Goal: Task Accomplishment & Management: Use online tool/utility

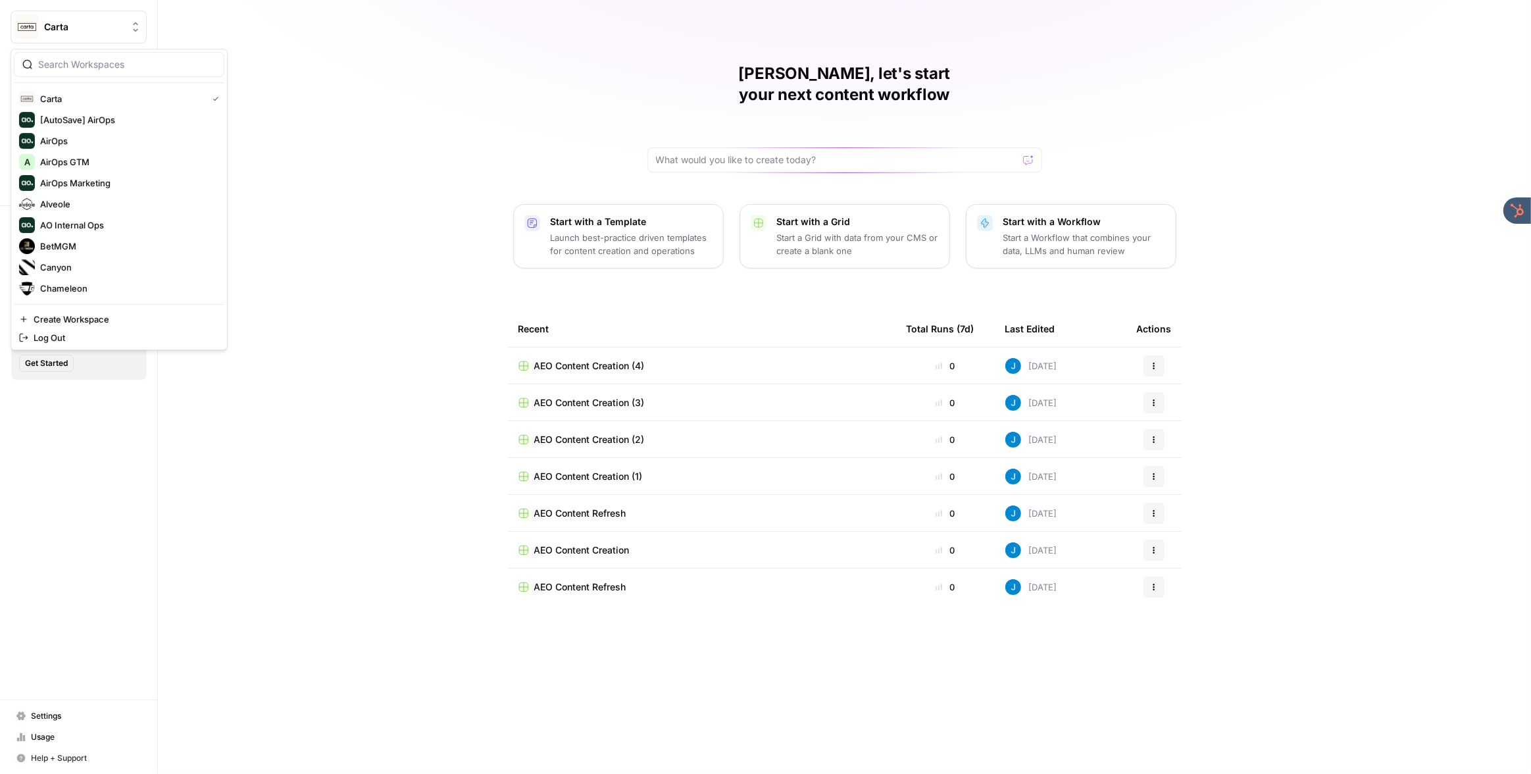
click at [65, 26] on span "Carta" at bounding box center [84, 26] width 80 height 13
click at [103, 284] on span "Zeffy" at bounding box center [127, 288] width 174 height 13
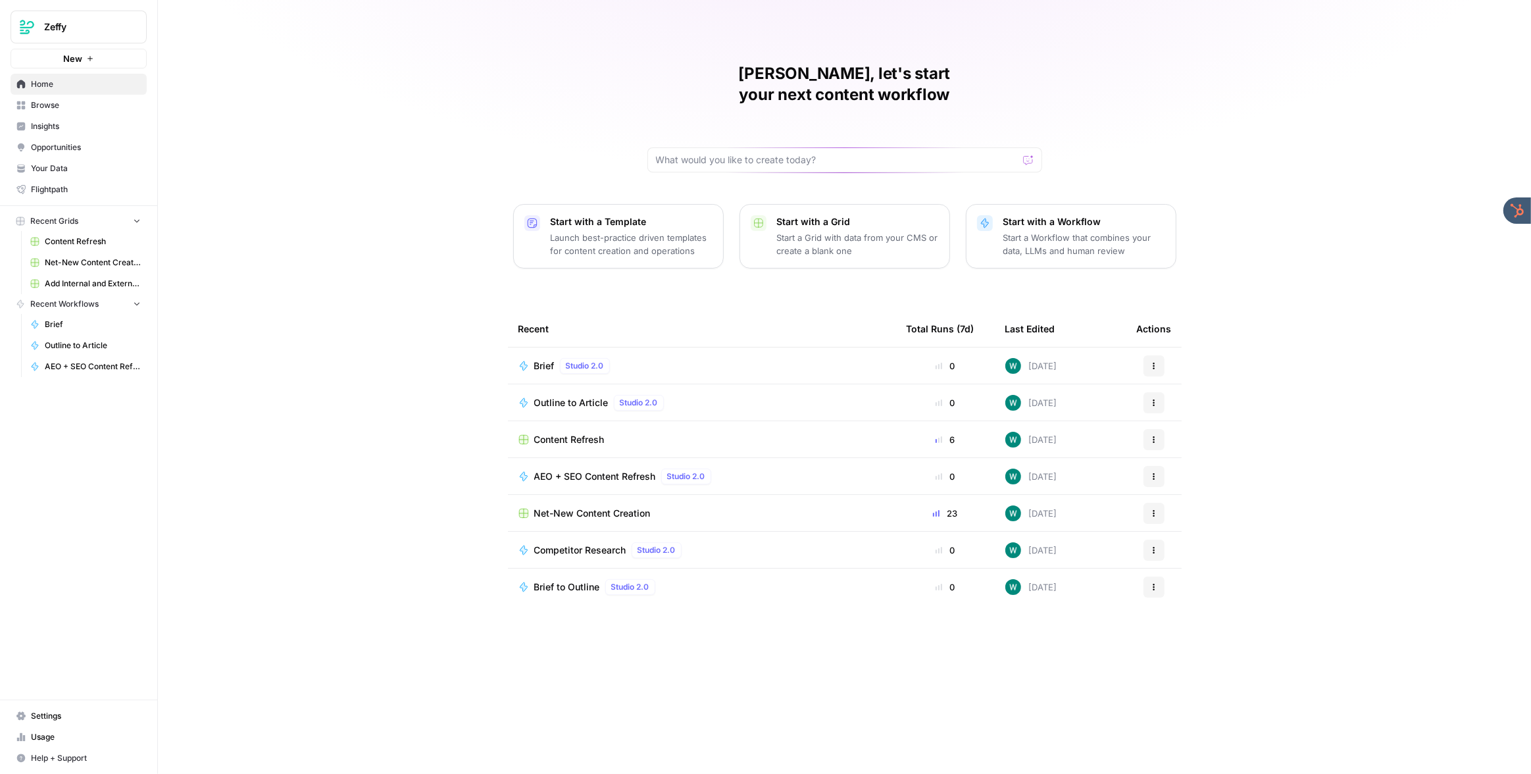
click at [59, 109] on span "Browse" at bounding box center [86, 105] width 110 height 12
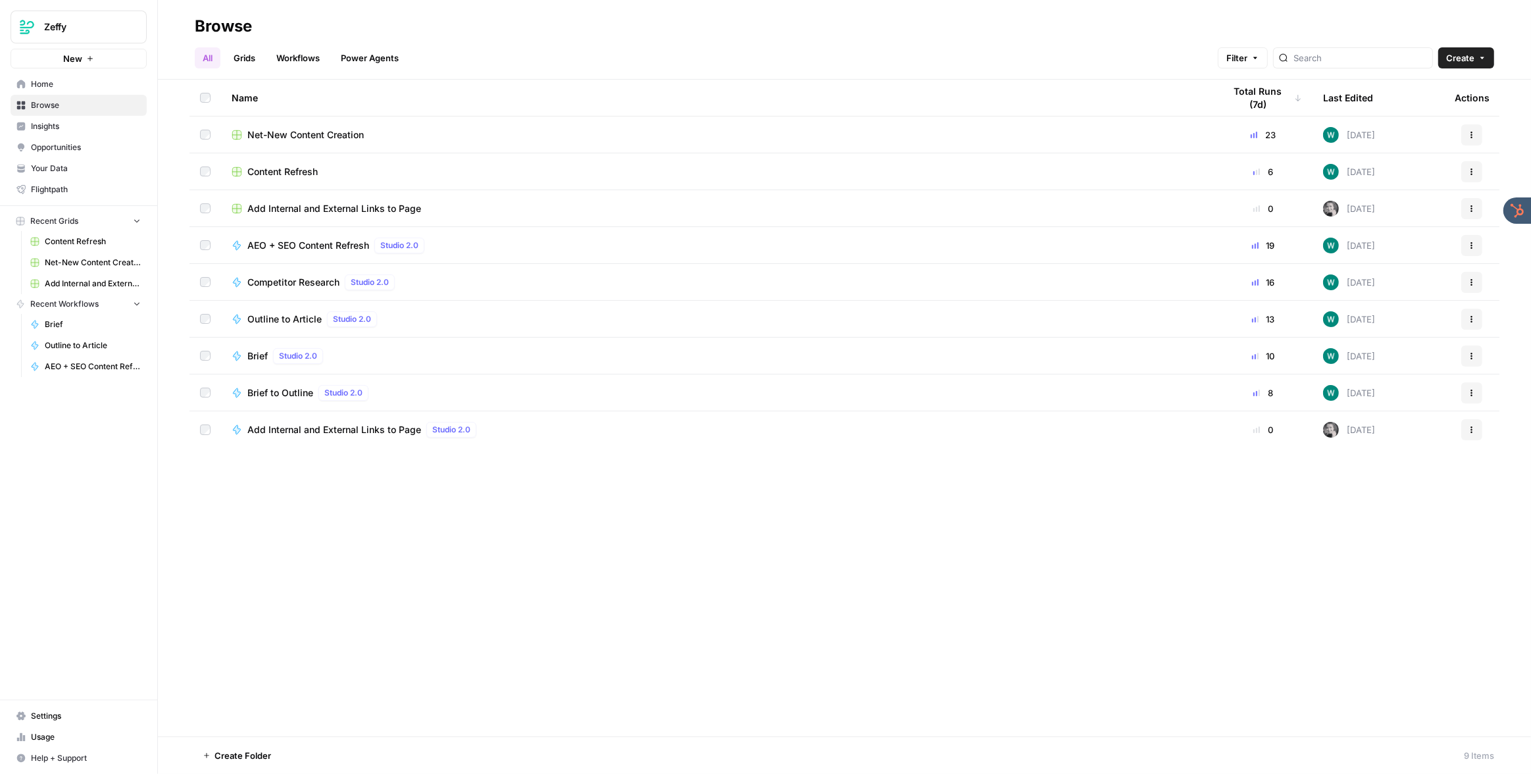
click at [247, 57] on link "Grids" at bounding box center [245, 57] width 38 height 21
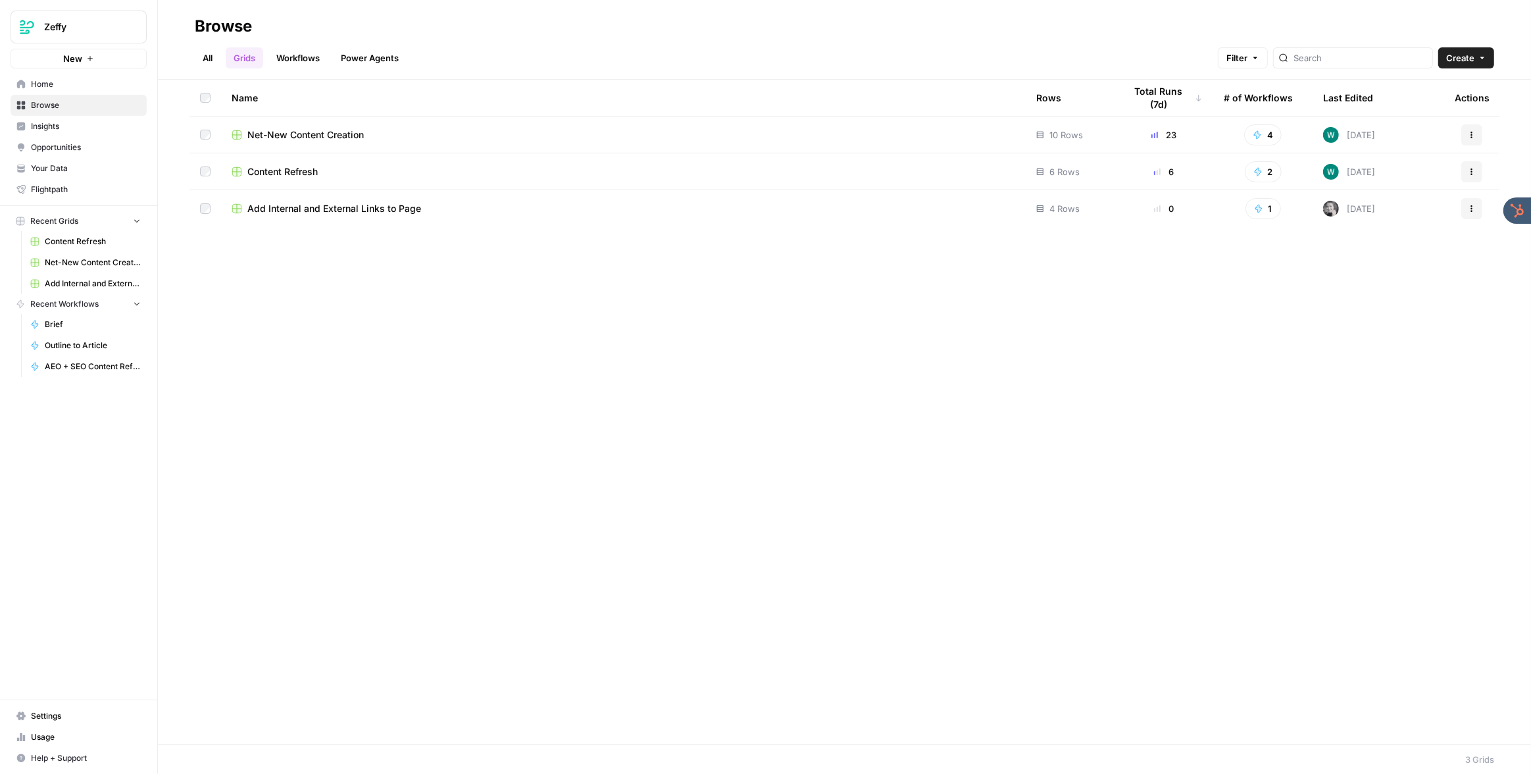
click at [294, 135] on span "Net-New Content Creation" at bounding box center [305, 134] width 116 height 13
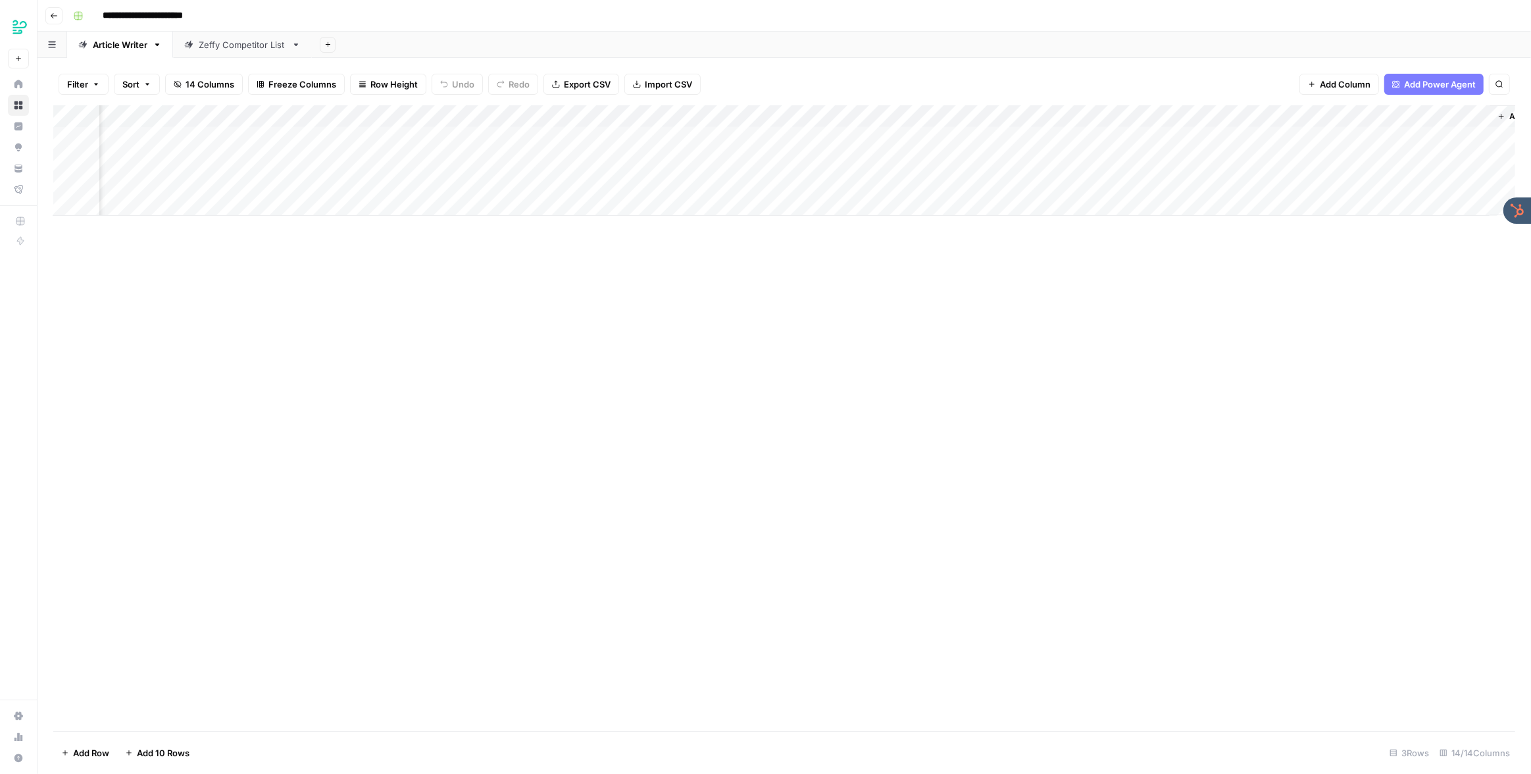
scroll to position [0, 405]
click at [1142, 136] on div "Add Column" at bounding box center [784, 160] width 1462 height 111
click at [1142, 136] on div at bounding box center [1146, 138] width 120 height 24
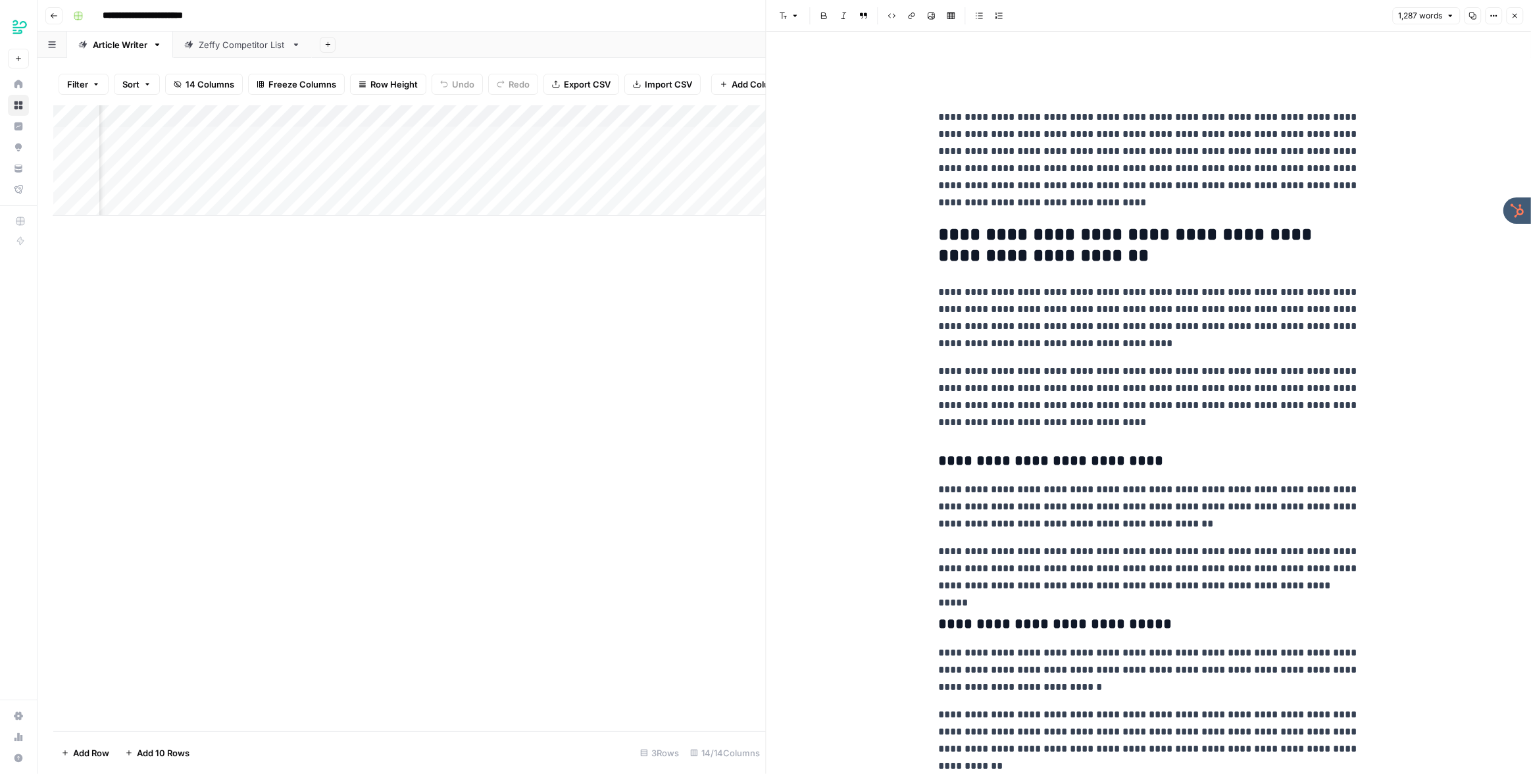
scroll to position [1, 0]
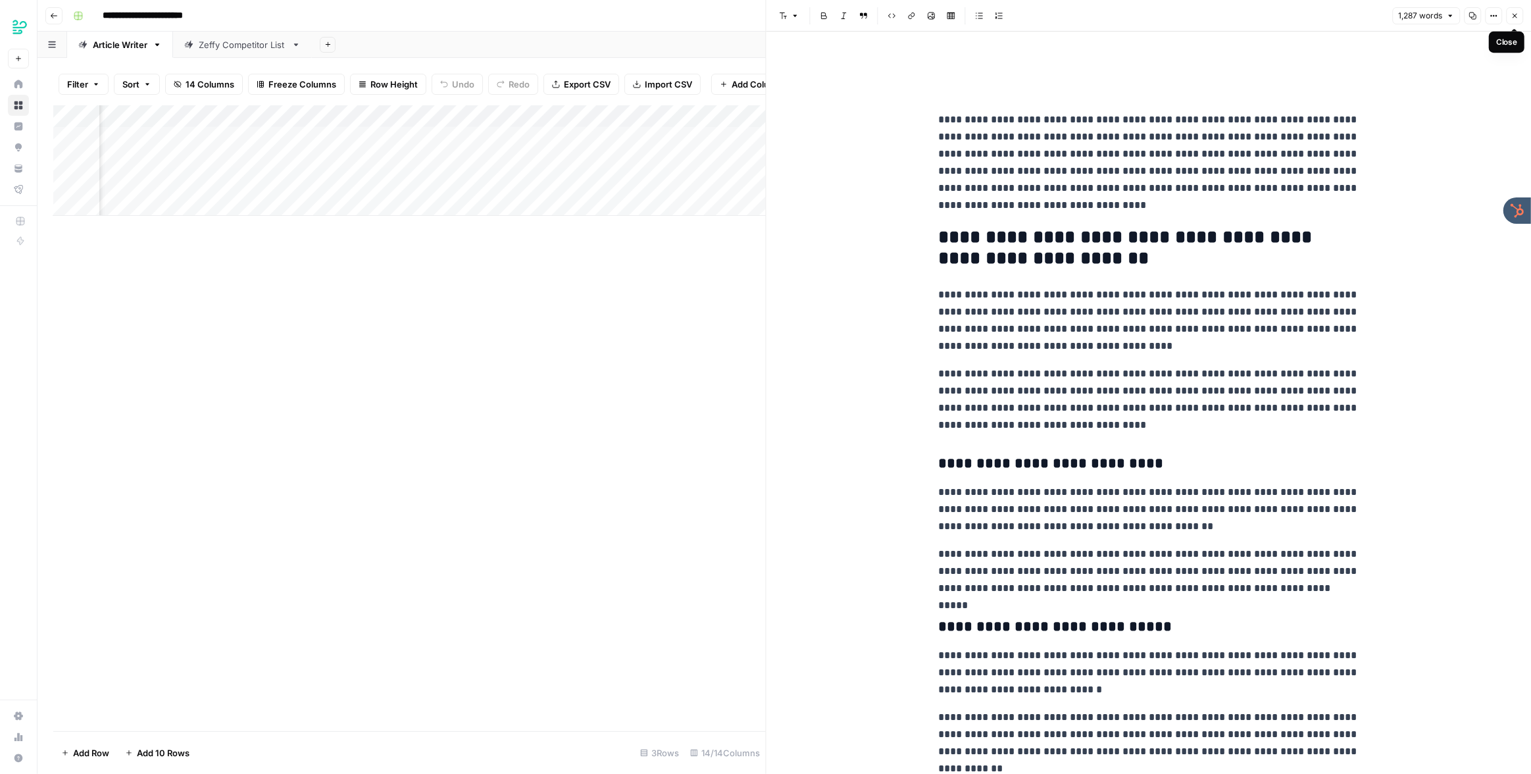
click at [1512, 15] on icon "button" at bounding box center [1515, 16] width 8 height 8
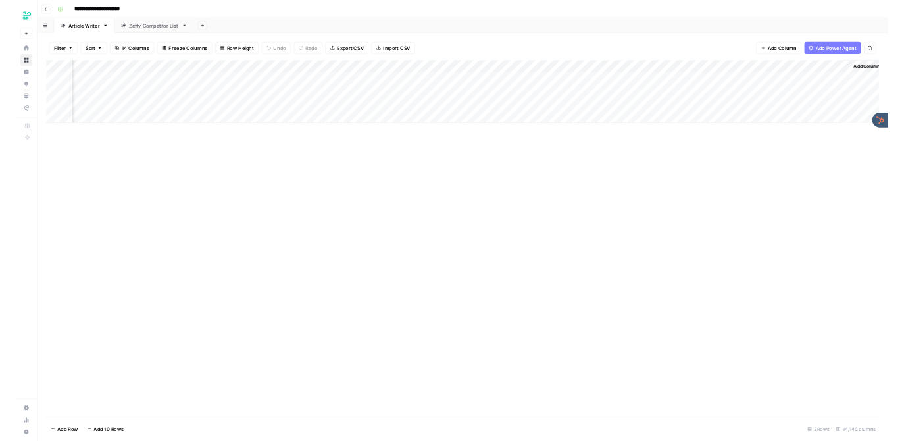
scroll to position [0, 388]
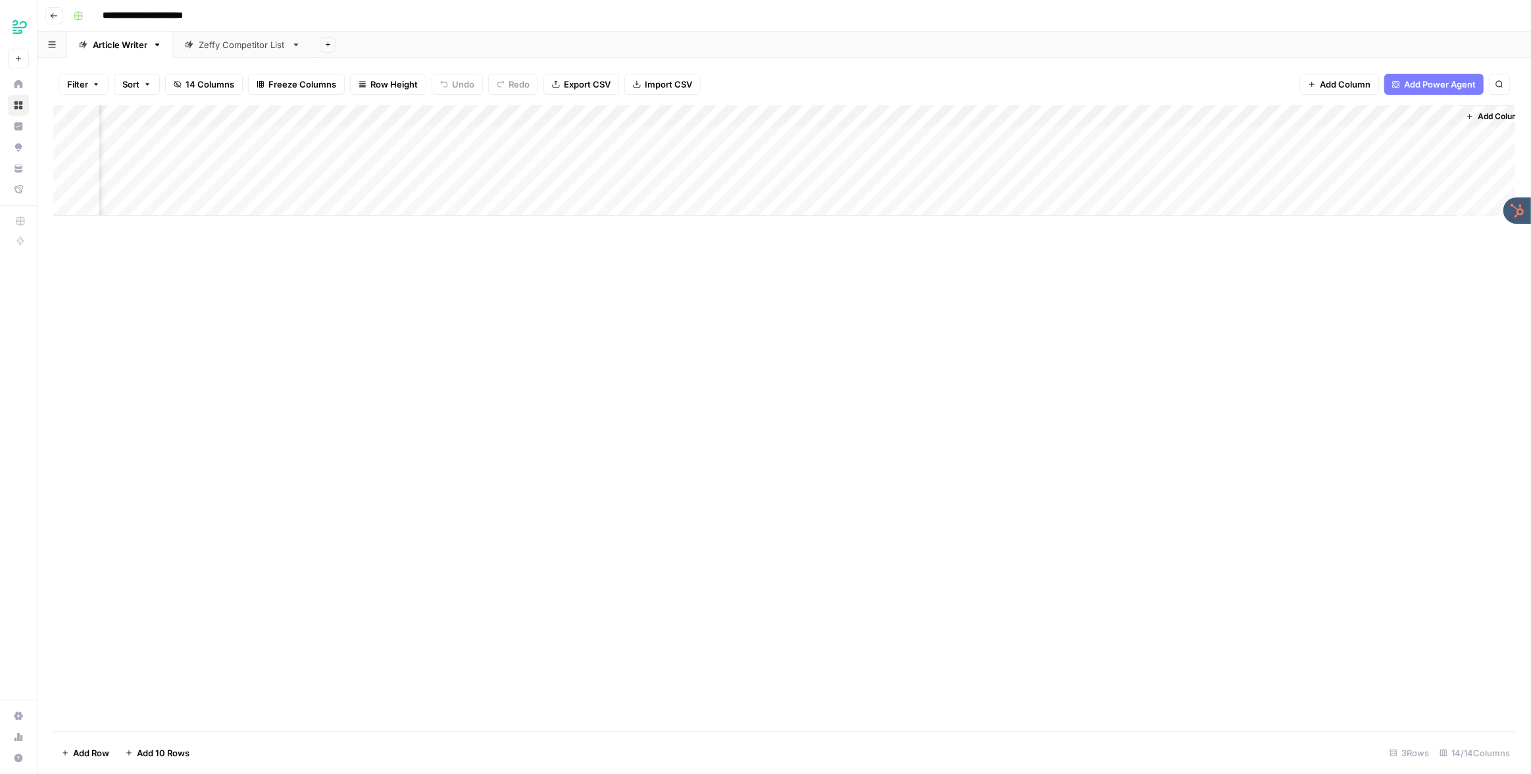
click at [235, 49] on div "Zeffy Competitor List" at bounding box center [243, 44] width 88 height 13
click at [120, 47] on div "Article Writer" at bounding box center [120, 44] width 55 height 13
click at [615, 115] on div "Add Column" at bounding box center [784, 160] width 1462 height 111
click at [590, 244] on span "Edit Workflow" at bounding box center [609, 245] width 115 height 13
click at [1095, 116] on div "Add Column" at bounding box center [784, 160] width 1462 height 111
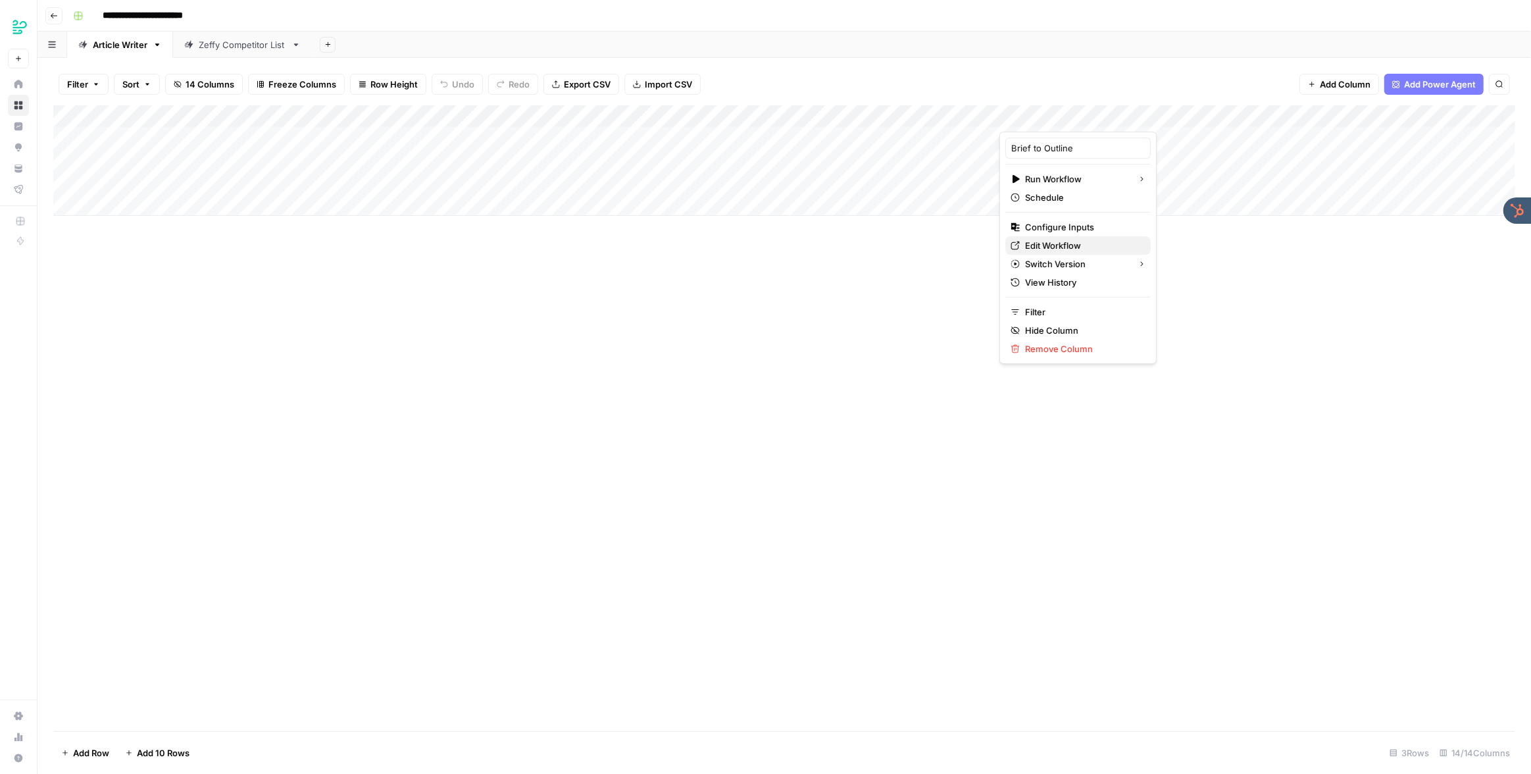
click at [1051, 245] on span "Edit Workflow" at bounding box center [1082, 245] width 115 height 13
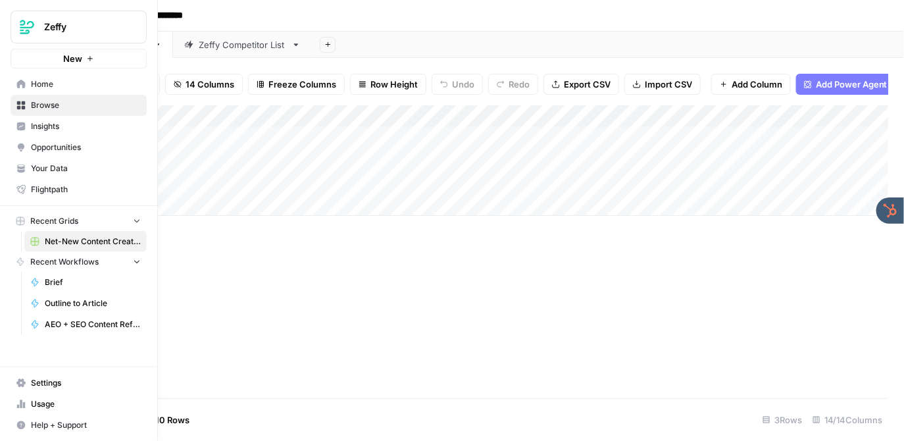
click at [61, 105] on span "Browse" at bounding box center [86, 105] width 110 height 12
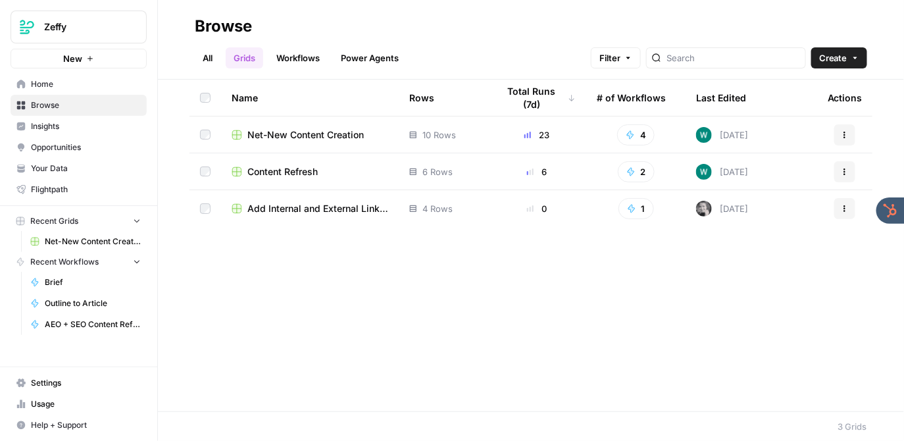
click at [294, 169] on span "Content Refresh" at bounding box center [282, 171] width 70 height 13
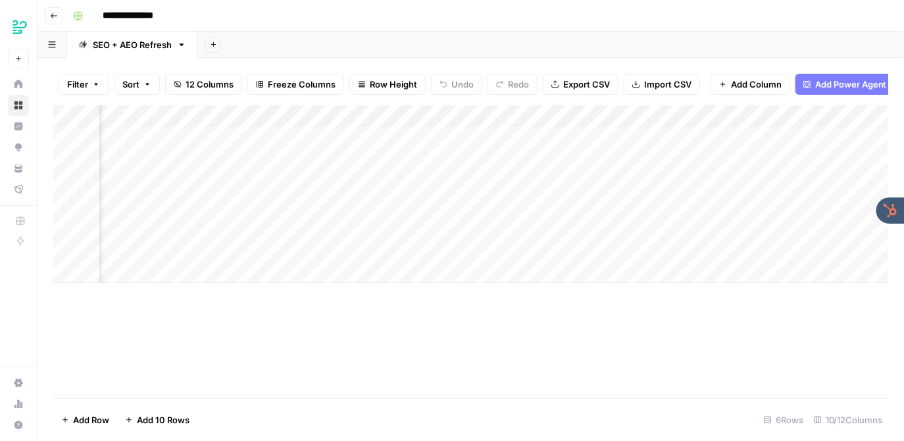
scroll to position [0, 300]
click at [654, 115] on div "Add Column" at bounding box center [471, 194] width 836 height 178
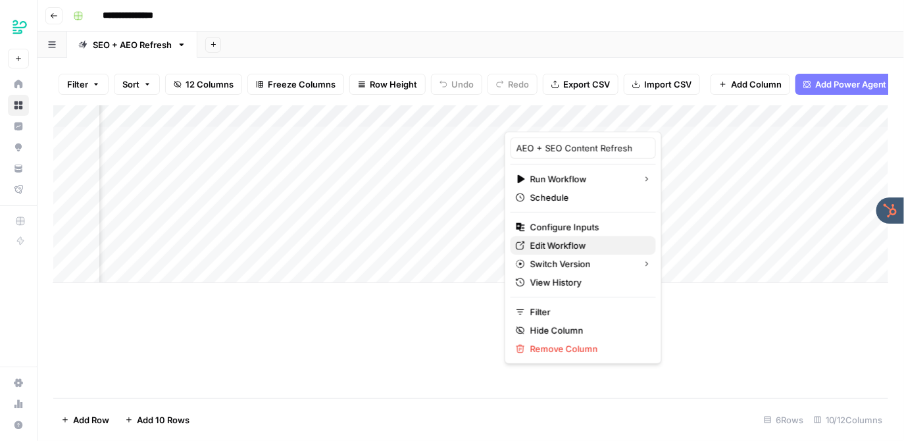
click at [569, 246] on span "Edit Workflow" at bounding box center [587, 245] width 115 height 13
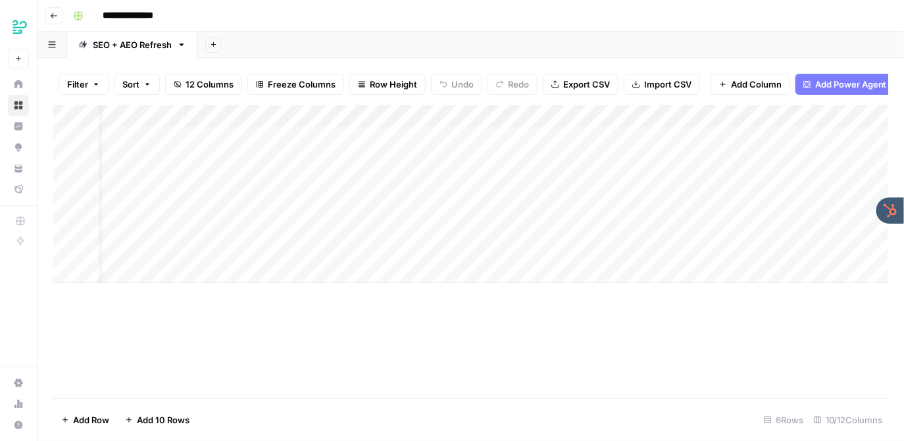
scroll to position [0, 0]
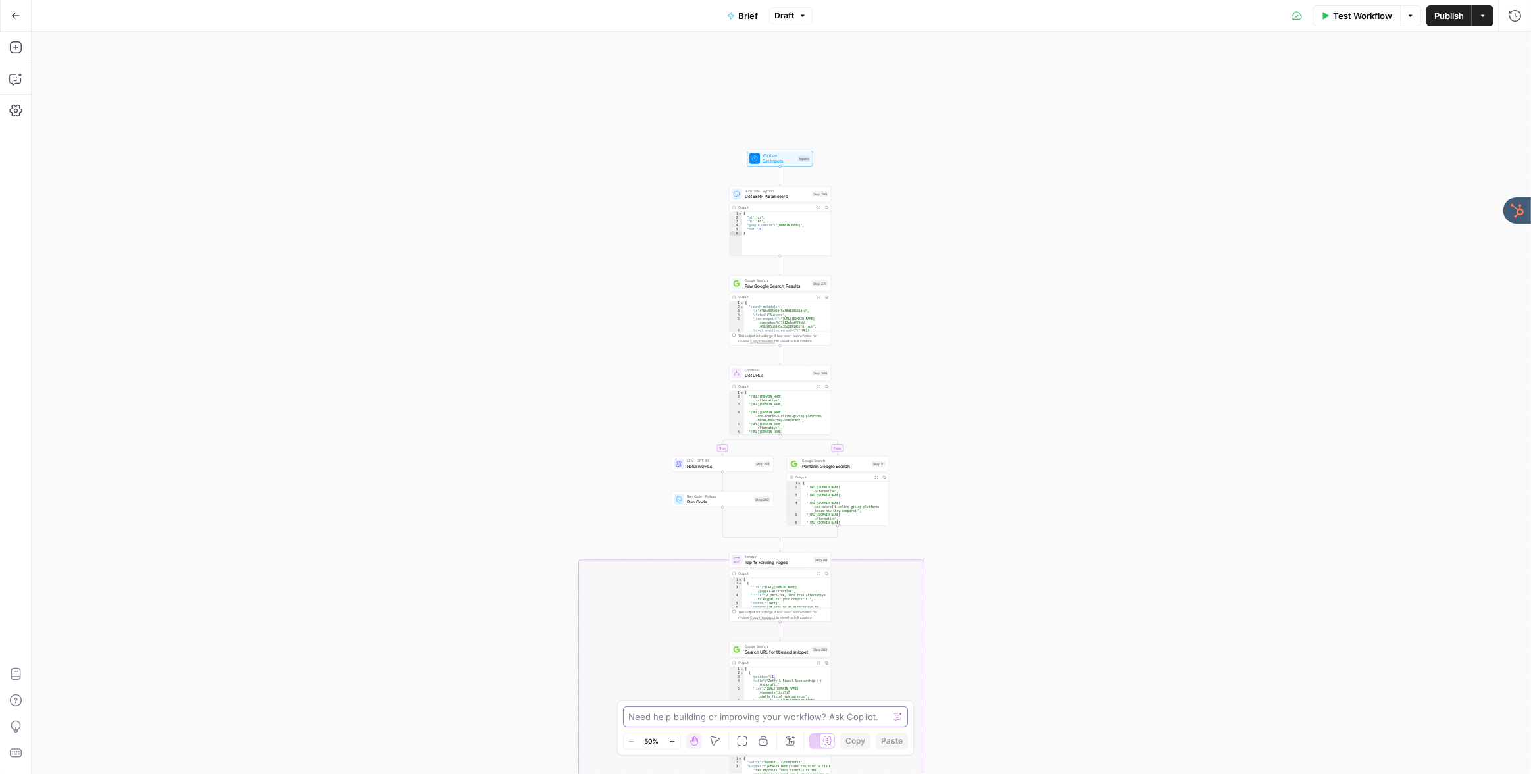
click at [706, 717] on textarea at bounding box center [758, 716] width 259 height 13
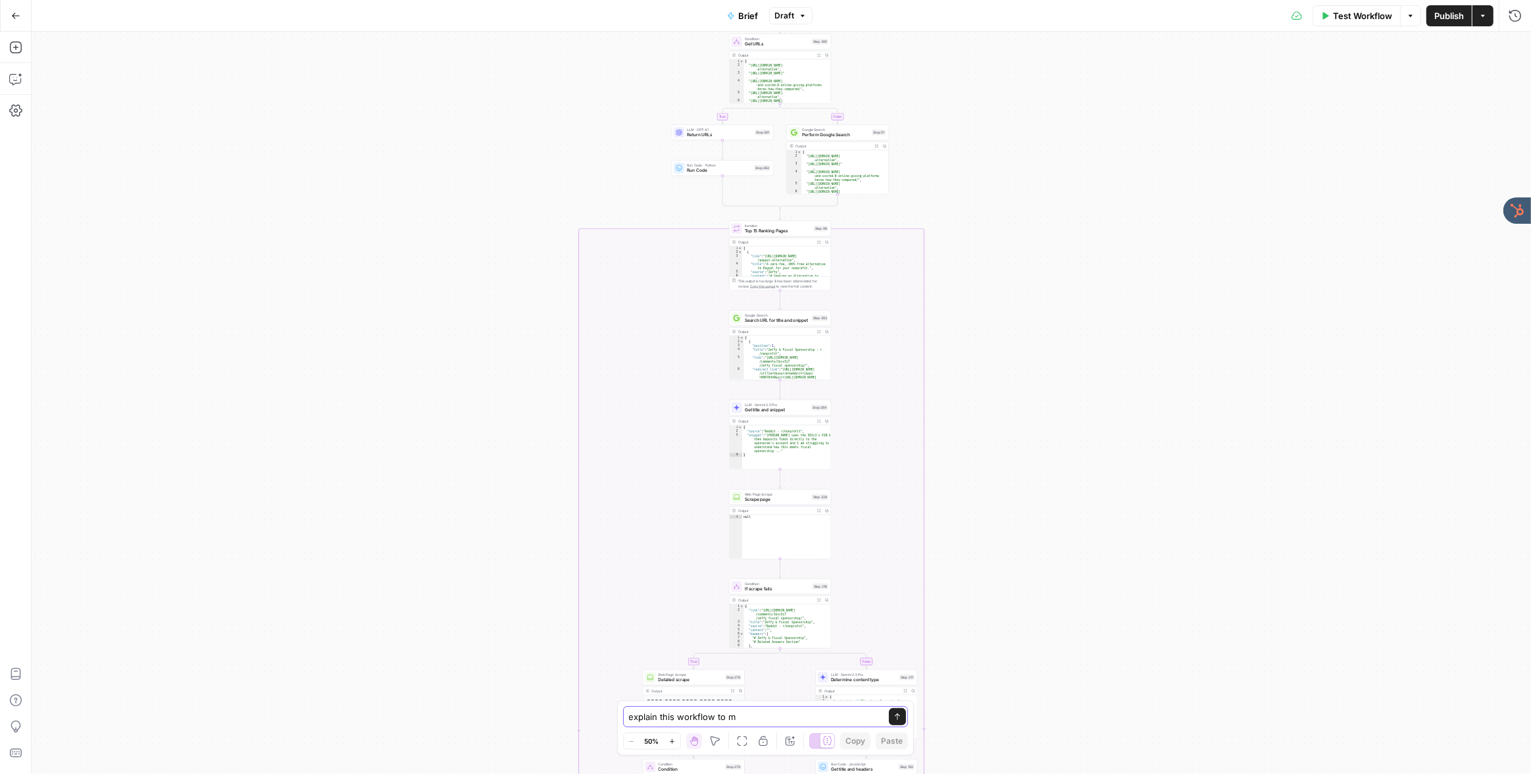
type textarea "explain this workflow to me"
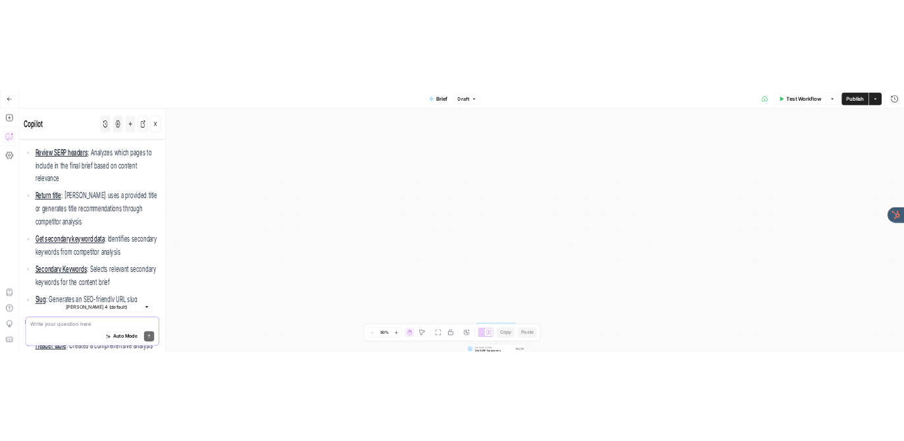
scroll to position [1016, 0]
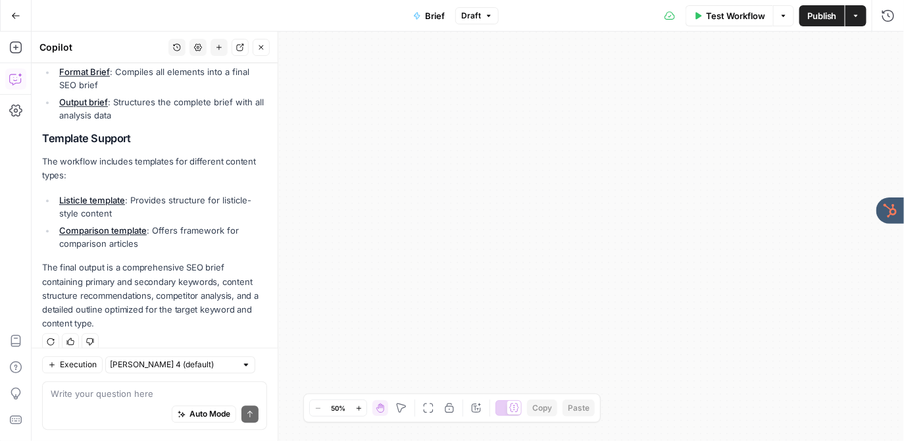
drag, startPoint x: 417, startPoint y: 253, endPoint x: 704, endPoint y: 125, distance: 314.9
click at [704, 125] on div "true false false true false true false true false true Workflow Set Inputs Inpu…" at bounding box center [468, 236] width 873 height 409
drag, startPoint x: 671, startPoint y: 267, endPoint x: 577, endPoint y: 161, distance: 142.2
click at [578, 154] on div "true false false true false true false true false true Workflow Set Inputs Inpu…" at bounding box center [468, 236] width 873 height 409
drag, startPoint x: 584, startPoint y: 206, endPoint x: 543, endPoint y: 132, distance: 85.1
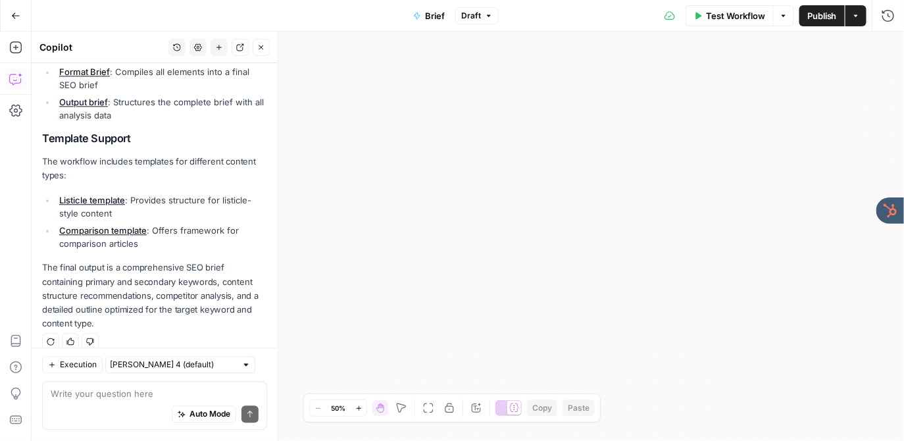
click at [543, 128] on div "true false false true false true false true false true Workflow Set Inputs Inpu…" at bounding box center [468, 236] width 873 height 409
drag, startPoint x: 552, startPoint y: 188, endPoint x: 362, endPoint y: 70, distance: 223.7
click at [357, 66] on div "true false false true false true false true false true Workflow Set Inputs Inpu…" at bounding box center [468, 236] width 873 height 409
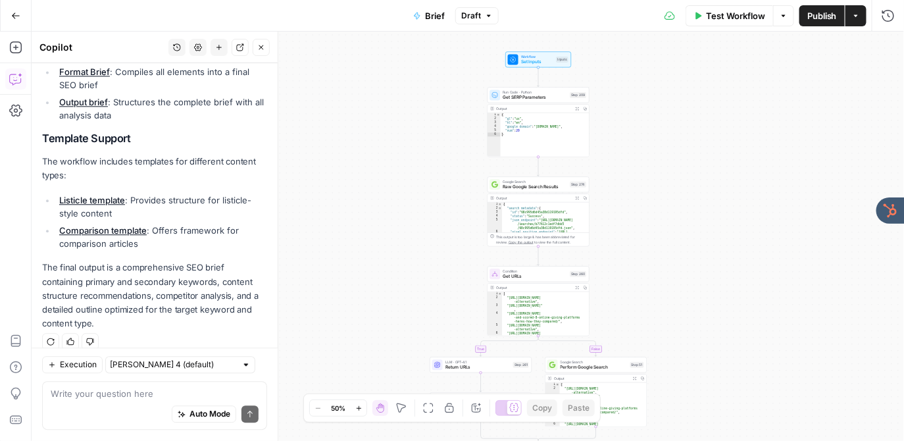
drag, startPoint x: 523, startPoint y: 291, endPoint x: 394, endPoint y: 247, distance: 135.7
click at [415, 342] on div "true false false true false true false true false true Workflow Set Inputs Inpu…" at bounding box center [468, 236] width 873 height 409
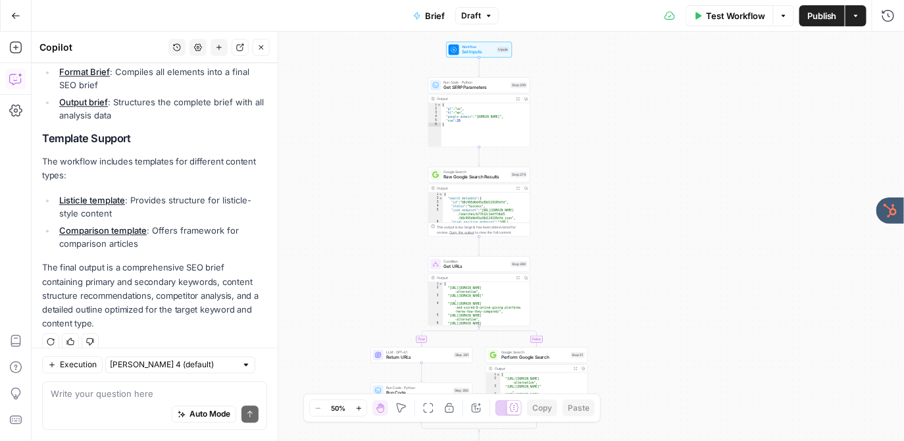
drag, startPoint x: 374, startPoint y: 181, endPoint x: 353, endPoint y: 97, distance: 86.0
click at [353, 143] on div "true false false true false true false true false true Workflow Set Inputs Inpu…" at bounding box center [468, 236] width 873 height 409
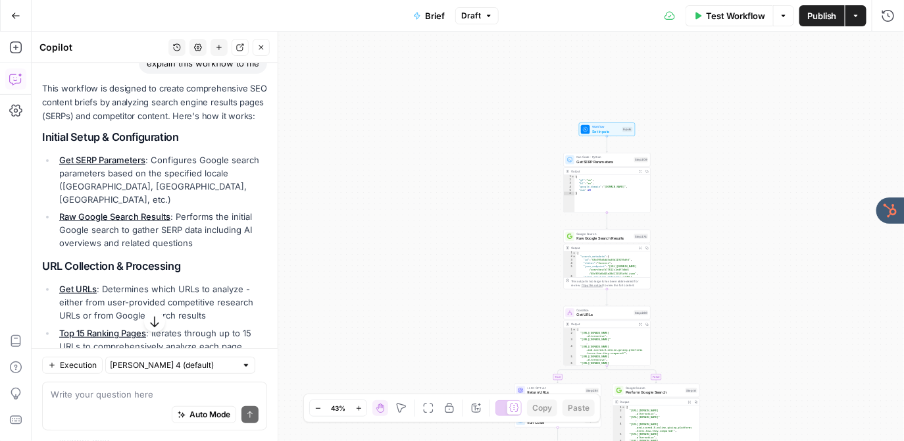
scroll to position [117, 0]
click at [607, 130] on span "Set Inputs" at bounding box center [606, 131] width 28 height 6
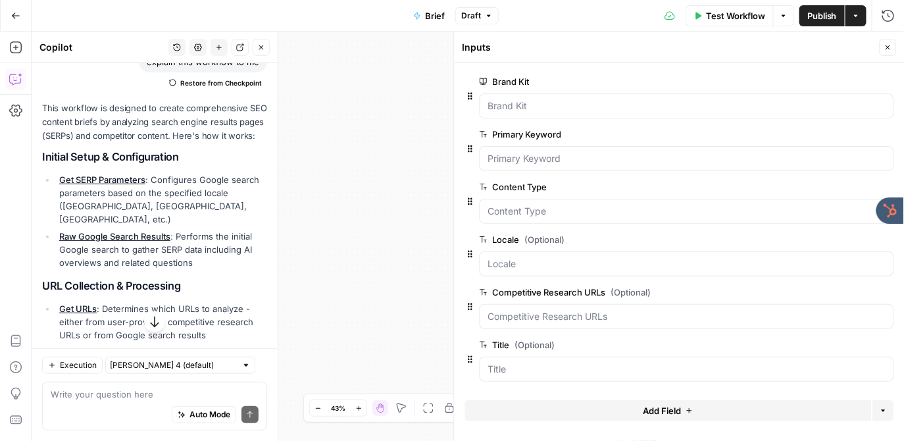
click at [412, 170] on div "true false false true false true false true false true Workflow Set Inputs Inpu…" at bounding box center [468, 236] width 873 height 409
click at [890, 46] on icon "button" at bounding box center [889, 47] width 8 height 8
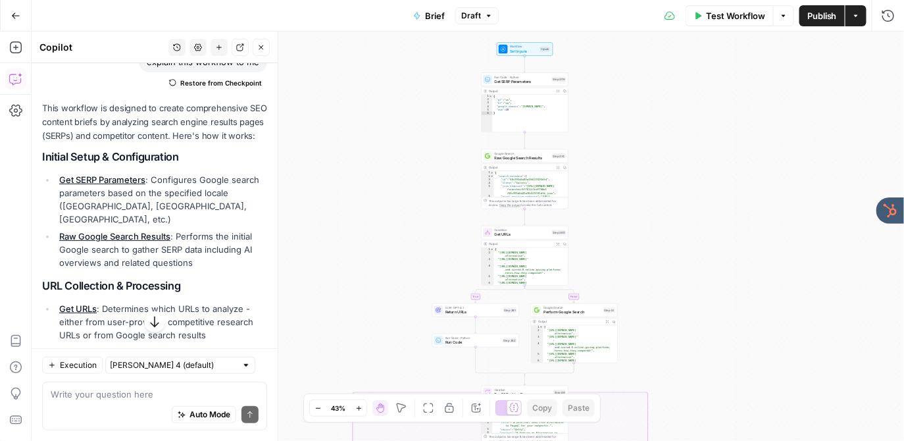
drag, startPoint x: 453, startPoint y: 286, endPoint x: 363, endPoint y: 201, distance: 123.8
click at [363, 201] on div "true false false true false true false true false true Workflow Set Inputs Inpu…" at bounding box center [468, 236] width 873 height 409
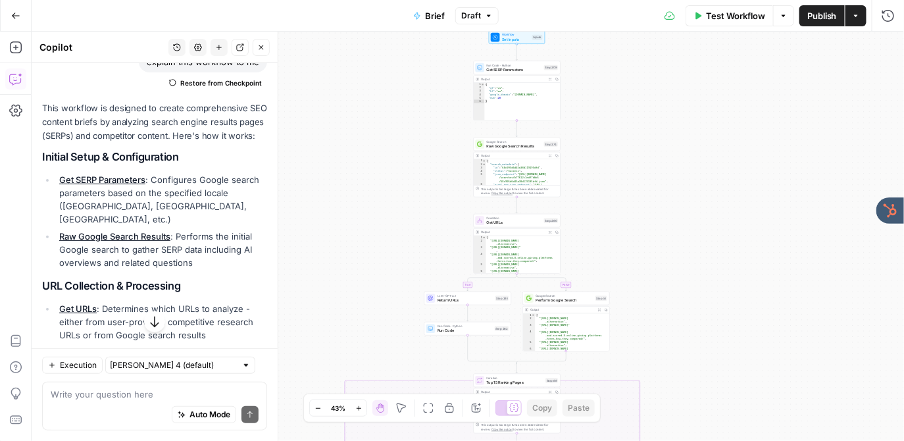
drag, startPoint x: 376, startPoint y: 253, endPoint x: 376, endPoint y: 228, distance: 25.0
click at [376, 228] on div "true false false true false true false true false true Workflow Set Inputs Inpu…" at bounding box center [468, 236] width 873 height 409
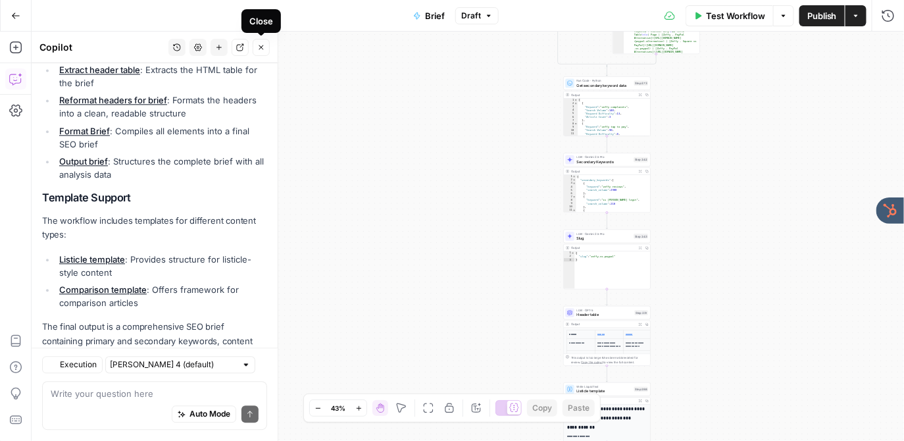
scroll to position [1037, 0]
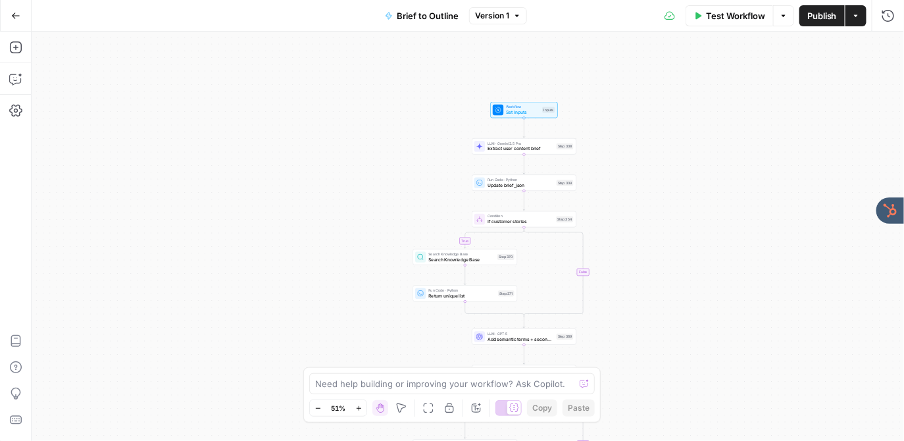
drag, startPoint x: 573, startPoint y: 160, endPoint x: 301, endPoint y: 282, distance: 298.7
click at [298, 286] on div "true true true false true false false false Workflow Set Inputs Inputs LLM · Ge…" at bounding box center [468, 236] width 873 height 409
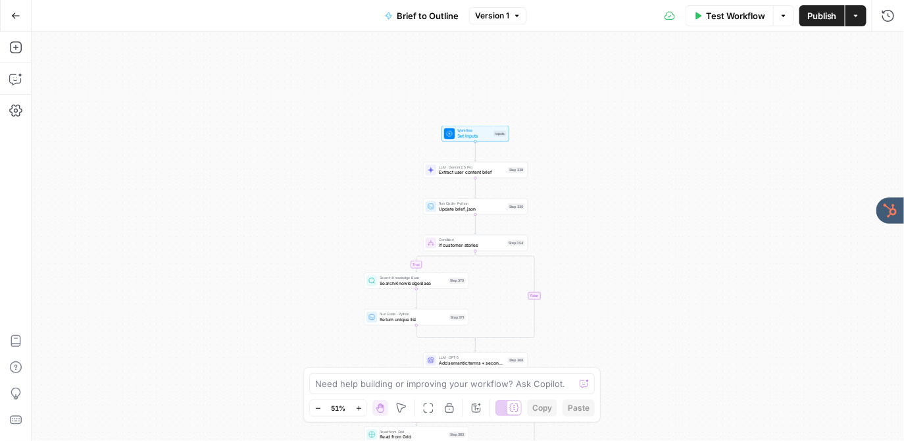
click at [25, 16] on button "Go Back" at bounding box center [16, 16] width 24 height 24
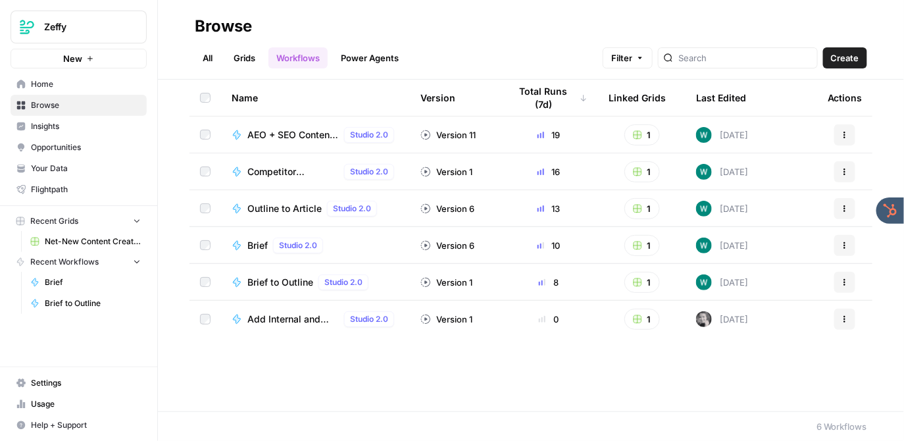
click at [242, 63] on link "Grids" at bounding box center [245, 57] width 38 height 21
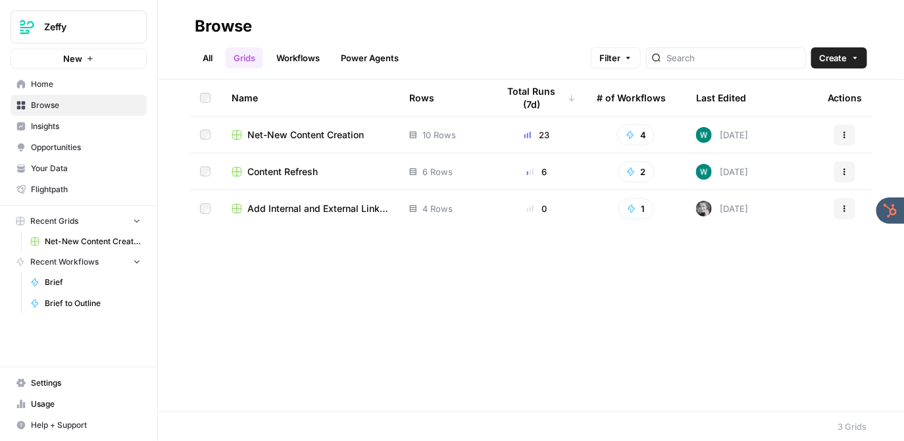
click at [321, 133] on span "Net-New Content Creation" at bounding box center [305, 134] width 116 height 13
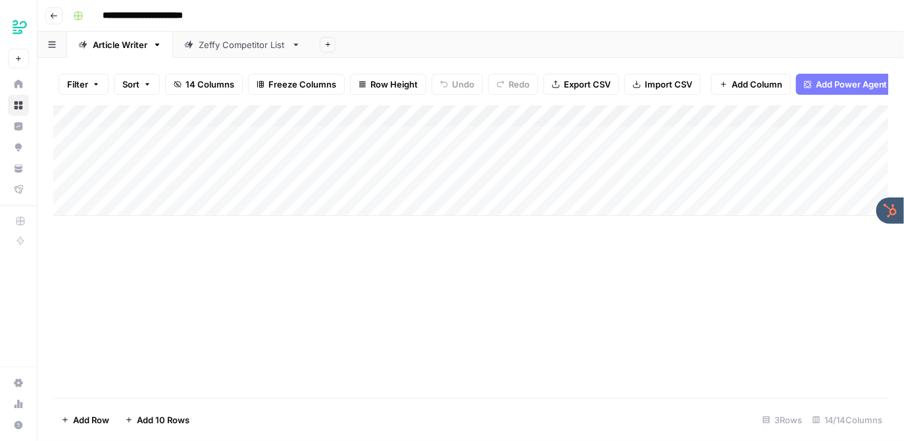
click at [170, 133] on div "Add Column" at bounding box center [471, 160] width 836 height 111
click at [207, 135] on div "Add Column" at bounding box center [471, 160] width 836 height 111
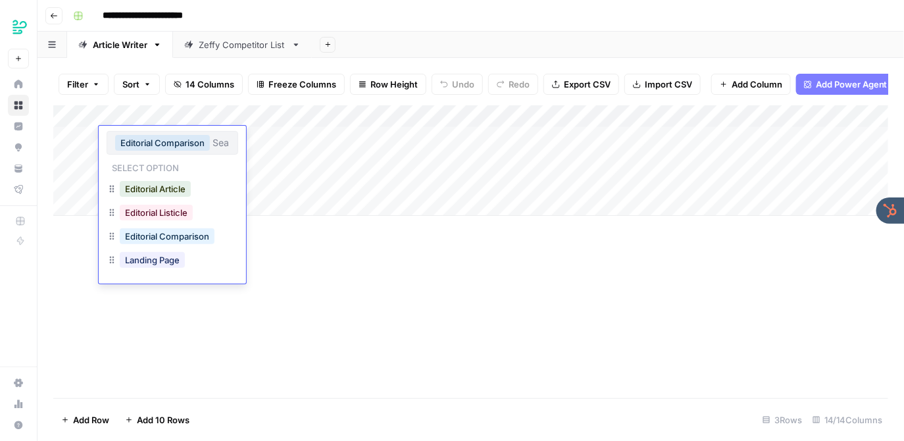
click at [531, 8] on div "**********" at bounding box center [479, 15] width 823 height 21
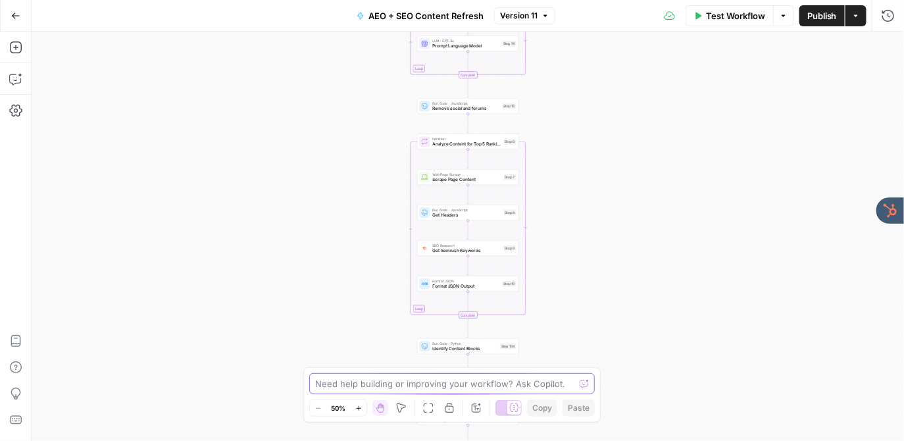
click at [365, 382] on textarea at bounding box center [444, 383] width 259 height 13
type textarea "explain this workflow"
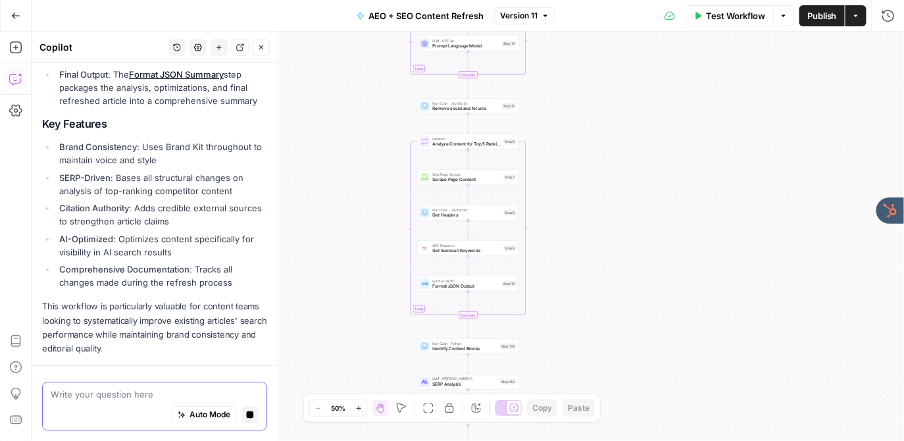
scroll to position [1249, 0]
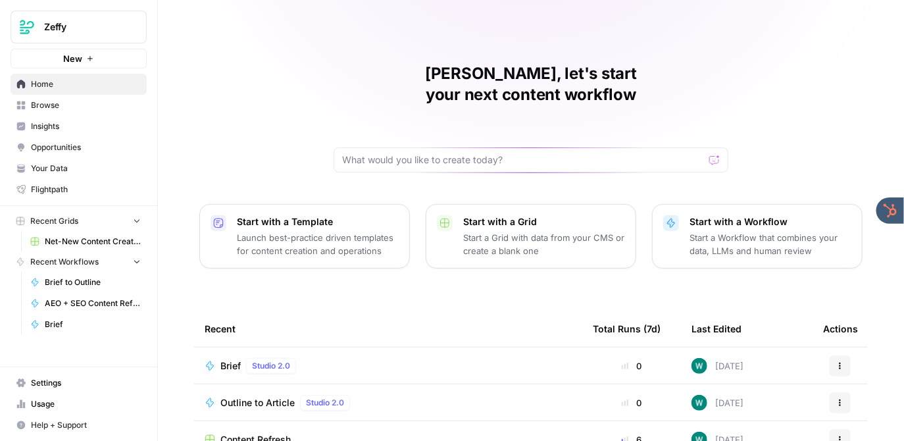
click at [57, 167] on span "Your Data" at bounding box center [86, 169] width 110 height 12
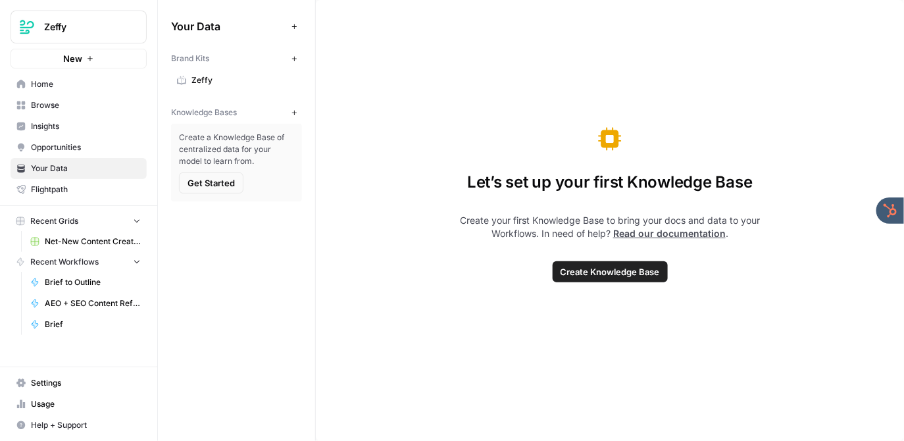
click at [463, 82] on div "Let’s set up your first Knowledge Base Create your first Knowledge Base to brin…" at bounding box center [610, 220] width 588 height 441
click at [229, 76] on span "Zeffy" at bounding box center [244, 80] width 105 height 12
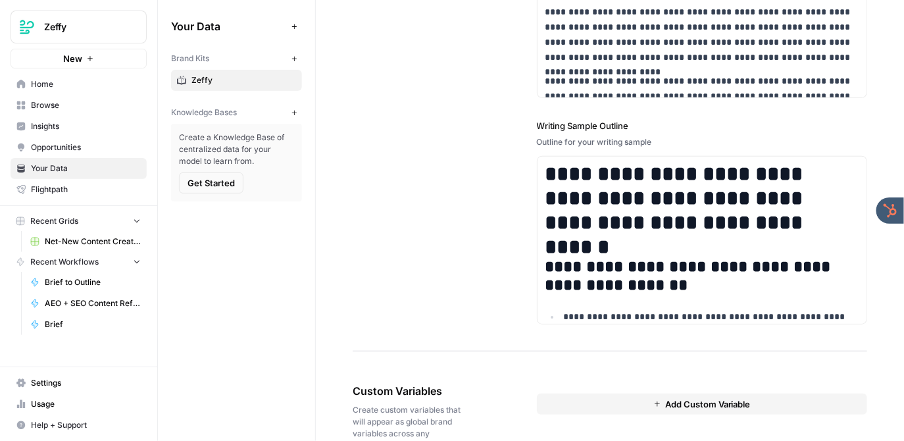
scroll to position [1839, 0]
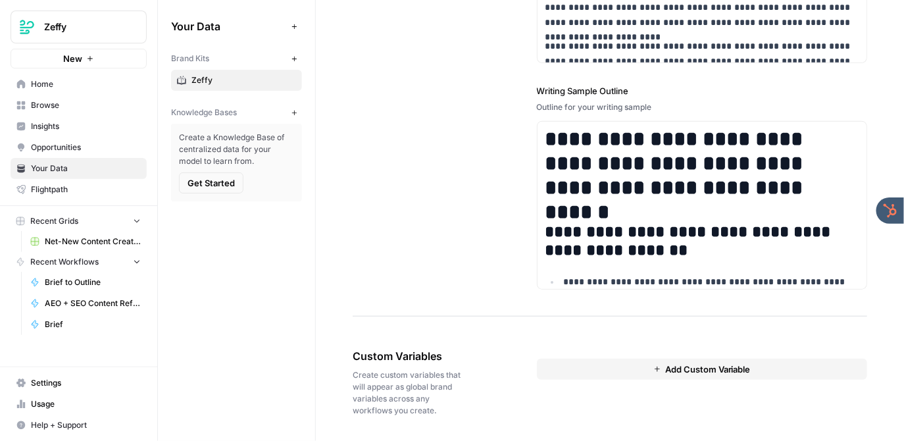
click at [294, 113] on icon "button" at bounding box center [294, 112] width 5 height 5
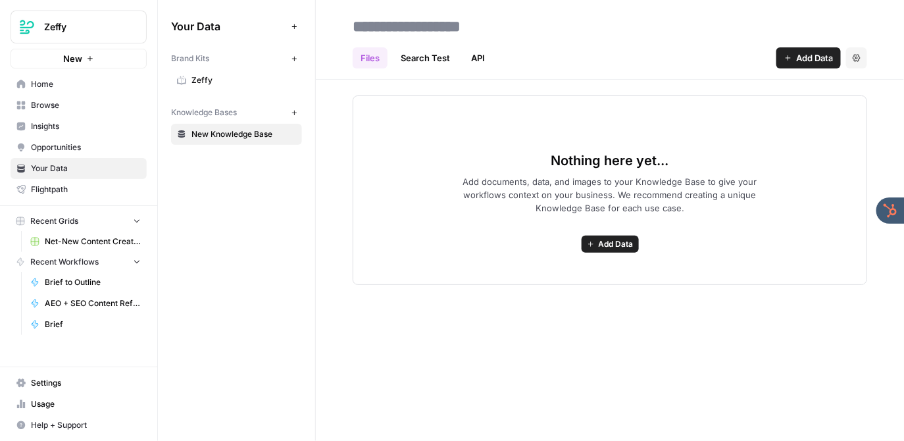
click at [804, 57] on span "Add Data" at bounding box center [814, 57] width 37 height 13
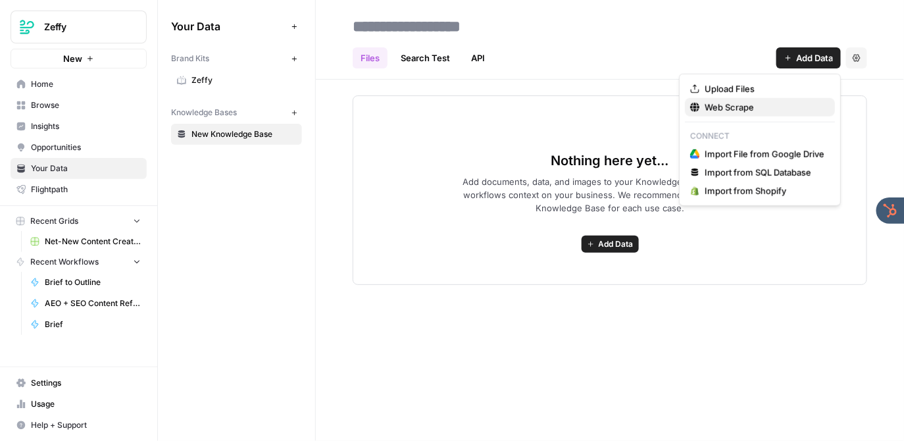
click at [737, 111] on span "Web Scrape" at bounding box center [765, 107] width 120 height 13
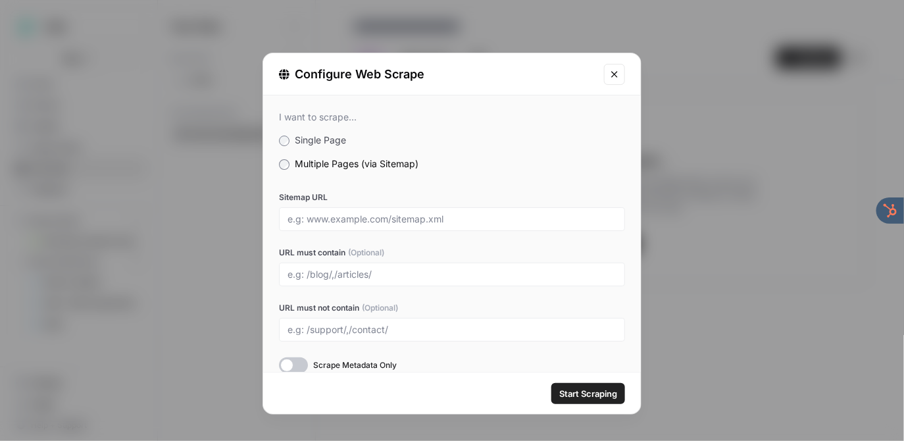
click at [340, 226] on div at bounding box center [452, 219] width 346 height 24
click at [378, 222] on input "Sitemap URL" at bounding box center [452, 219] width 329 height 12
click at [480, 219] on input "Sitemap URL" at bounding box center [452, 219] width 329 height 12
click at [523, 244] on div "Sitemap URL URL must contain (Optional) URL must not contain (Optional) Scrape …" at bounding box center [452, 283] width 346 height 182
click at [422, 334] on input "URL must not contain (Optional)" at bounding box center [452, 330] width 329 height 12
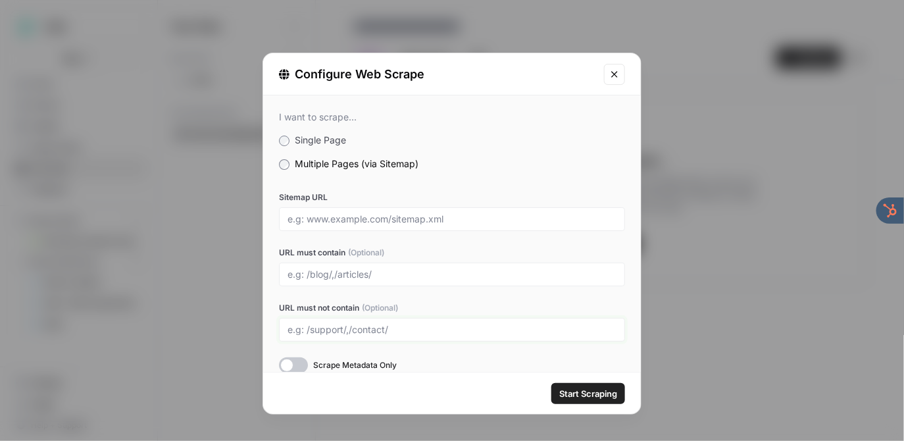
scroll to position [16, 0]
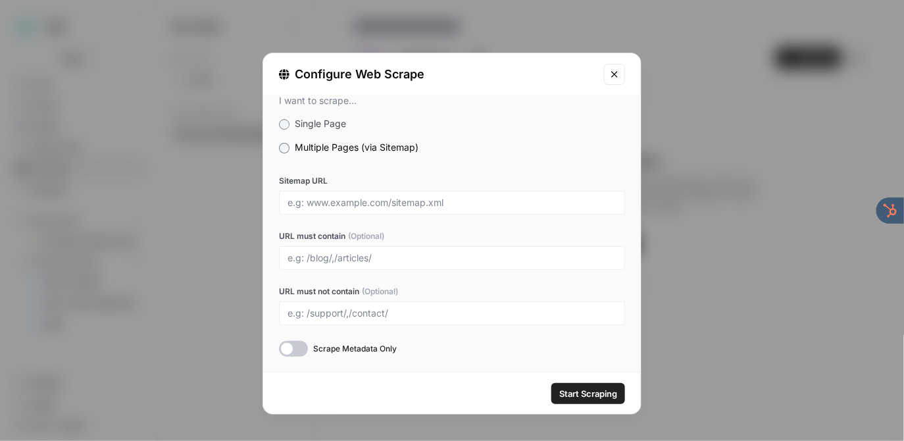
click at [615, 74] on icon "Close modal" at bounding box center [614, 74] width 6 height 6
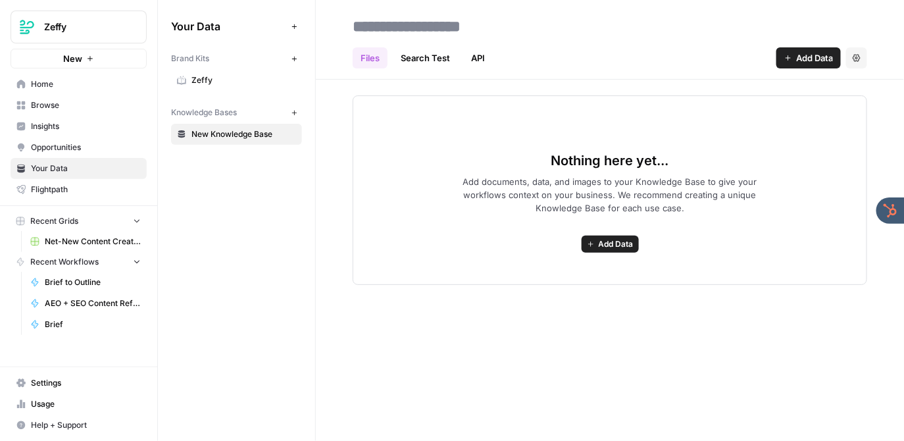
click at [450, 19] on input at bounding box center [452, 26] width 211 height 26
type input "*******"
click at [563, 47] on div "Files Search Test API Add Data Settings" at bounding box center [610, 53] width 515 height 32
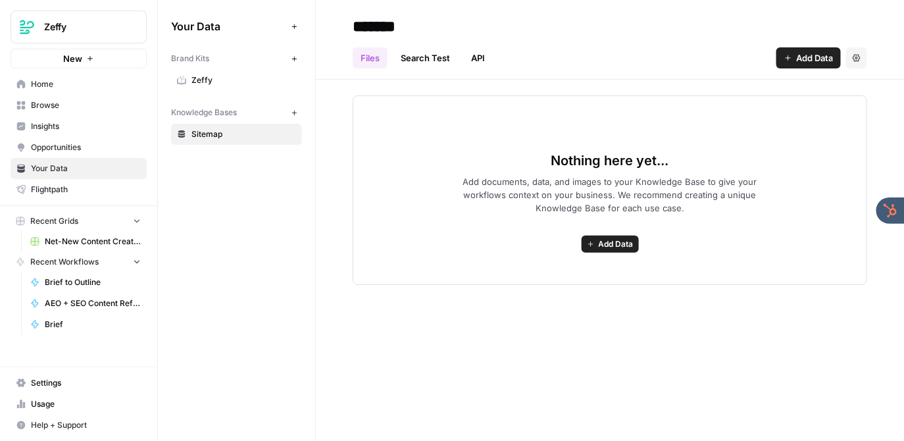
click at [326, 166] on div "Nothing here yet... Add documents, data, and images to your Knowledge Base to g…" at bounding box center [610, 182] width 588 height 205
click at [76, 106] on span "Browse" at bounding box center [86, 105] width 110 height 12
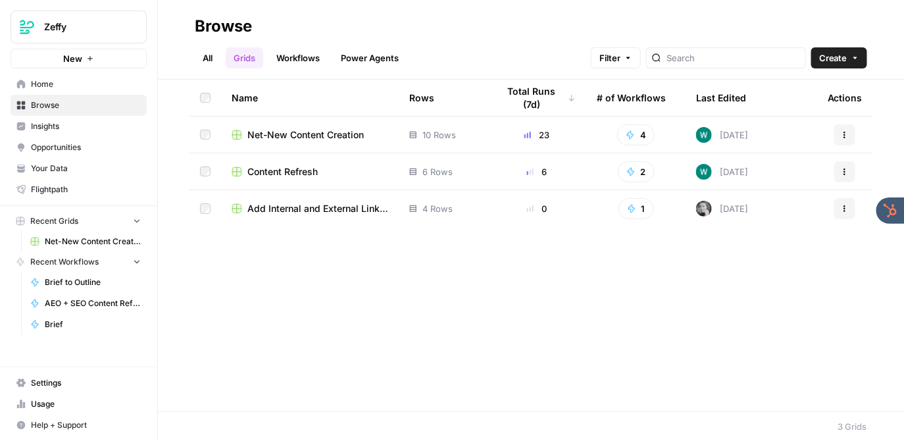
click at [59, 106] on span "Browse" at bounding box center [86, 105] width 110 height 12
click at [57, 168] on span "Your Data" at bounding box center [86, 169] width 110 height 12
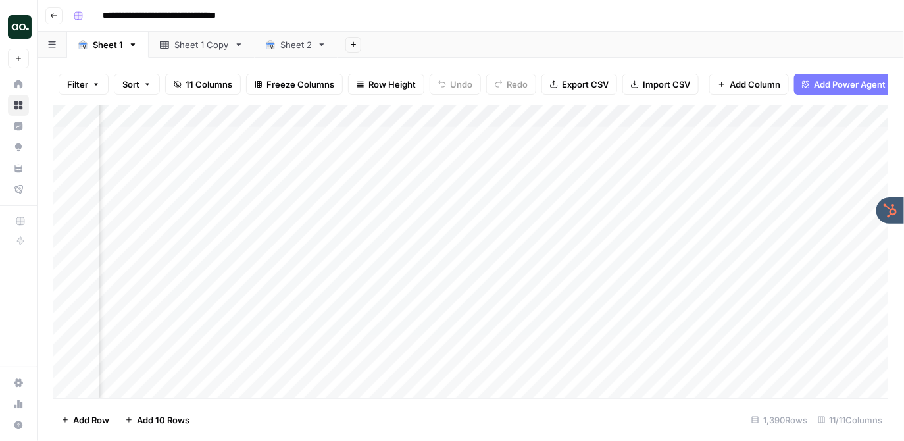
scroll to position [0, 467]
click at [562, 11] on div "**********" at bounding box center [479, 15] width 823 height 21
